Goal: Check status: Check status

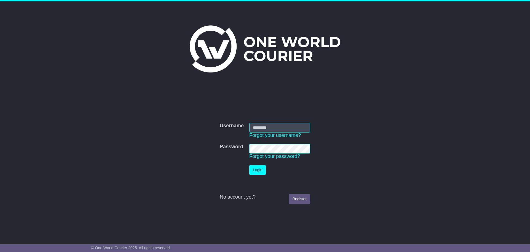
type input "**********"
click at [265, 174] on button "Login" at bounding box center [257, 170] width 17 height 10
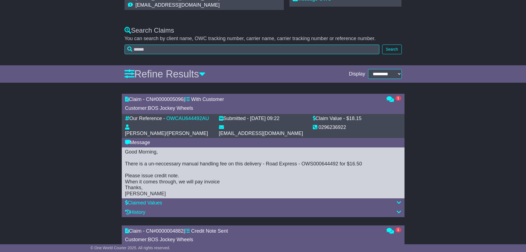
scroll to position [138, 0]
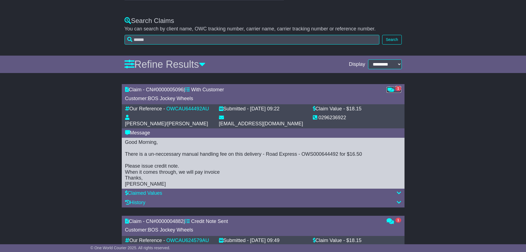
click at [393, 90] on icon at bounding box center [390, 89] width 7 height 5
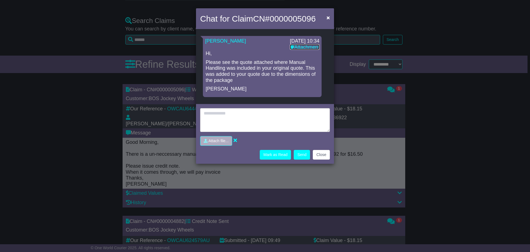
click at [312, 46] on link "Attachment" at bounding box center [305, 47] width 30 height 6
click at [384, 127] on div "Chat for Claim CN# 0000005096 × Loading... No messages Lara Te Naiti 23 Sep 202…" at bounding box center [265, 126] width 530 height 252
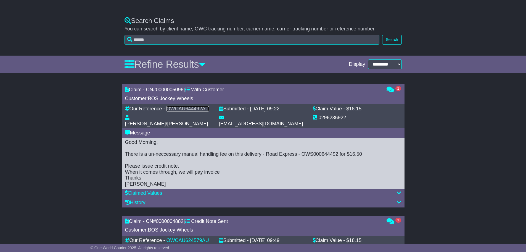
click at [198, 108] on link "OWCAU644492AU" at bounding box center [188, 109] width 43 height 6
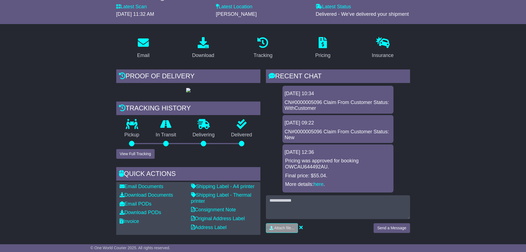
scroll to position [7, 0]
